Goal: Find specific page/section: Find specific page/section

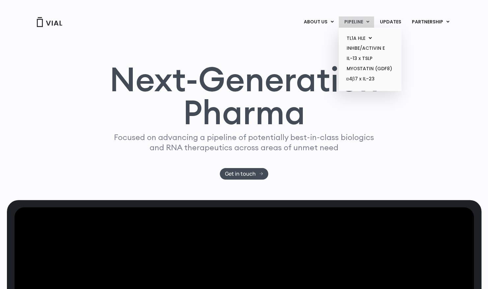
click at [360, 19] on link "PIPELINE" at bounding box center [356, 21] width 35 height 11
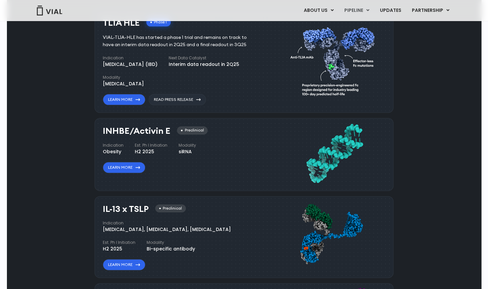
scroll to position [436, 0]
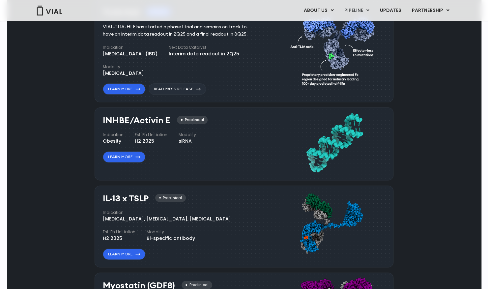
click at [404, 182] on div "Pipeline TL1A HLE Phase I VIAL-TL1A-HLE has started a phase 1 trial and remains…" at bounding box center [245, 194] width 460 height 465
drag, startPoint x: 0, startPoint y: 141, endPoint x: 61, endPoint y: 147, distance: 61.0
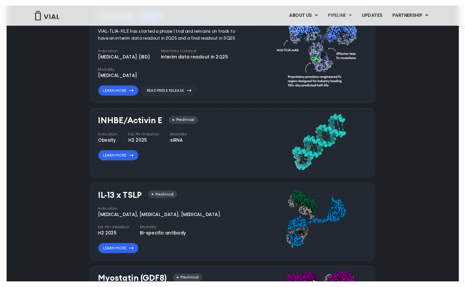
scroll to position [462, 0]
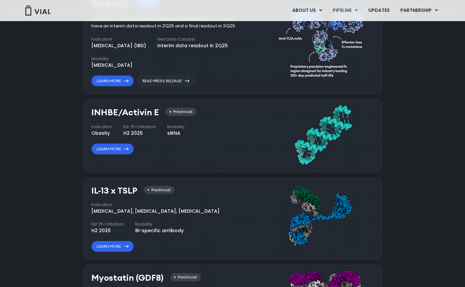
drag, startPoint x: 1, startPoint y: 285, endPoint x: 64, endPoint y: 264, distance: 66.7
drag, startPoint x: 0, startPoint y: 251, endPoint x: 11, endPoint y: 251, distance: 10.6
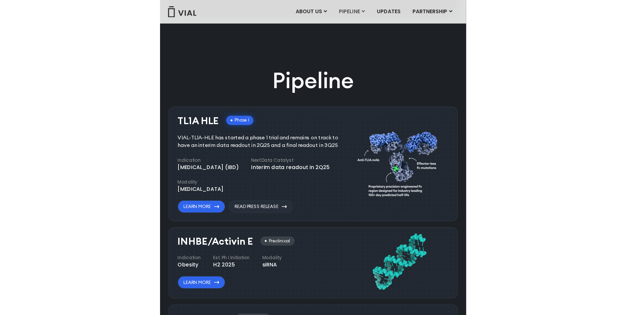
scroll to position [266, 0]
